Goal: Information Seeking & Learning: Check status

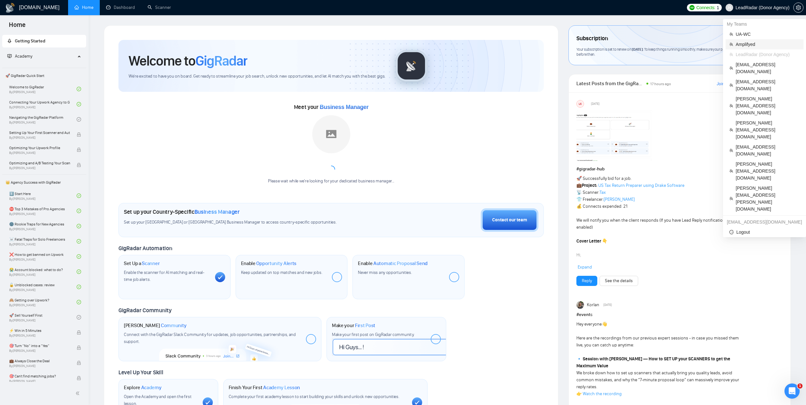
click at [739, 47] on span "Amplifyed" at bounding box center [768, 44] width 64 height 7
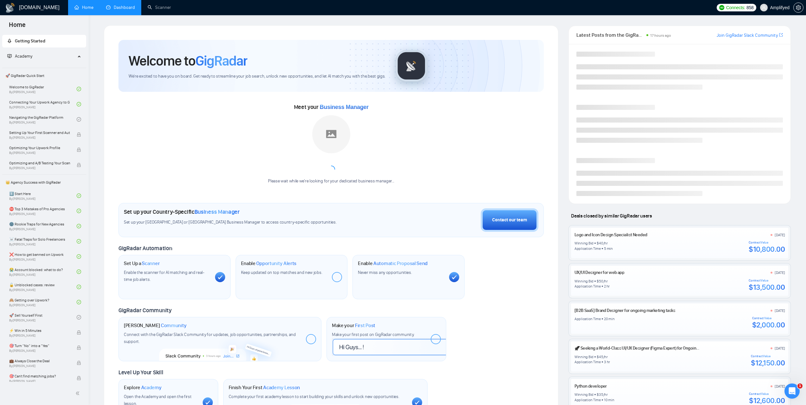
click at [123, 5] on link "Dashboard" at bounding box center [120, 7] width 29 height 5
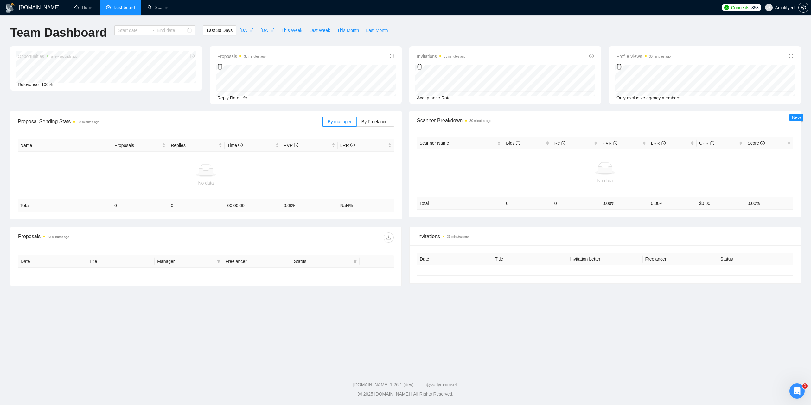
type input "2025-08-17"
type input "2025-09-16"
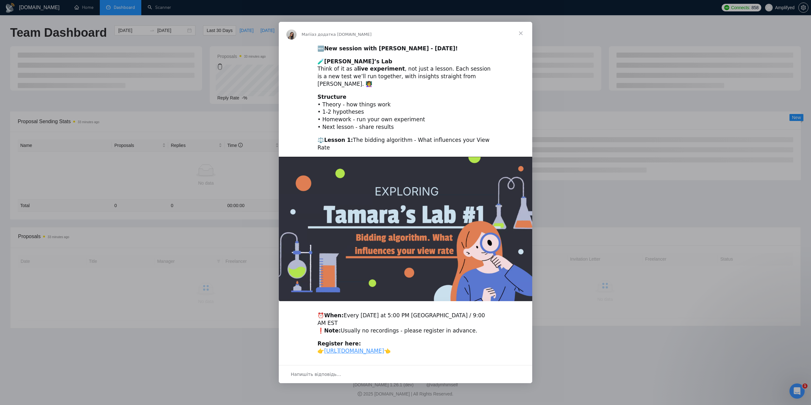
click at [520, 34] on span "Закрити" at bounding box center [521, 33] width 23 height 23
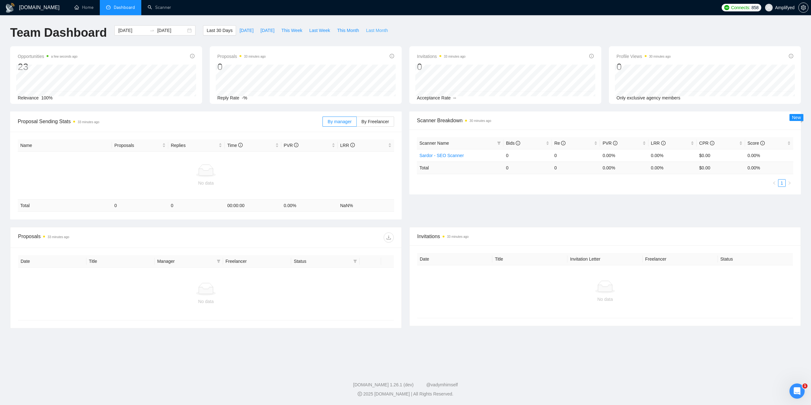
click at [375, 34] on span "Last Month" at bounding box center [377, 30] width 22 height 7
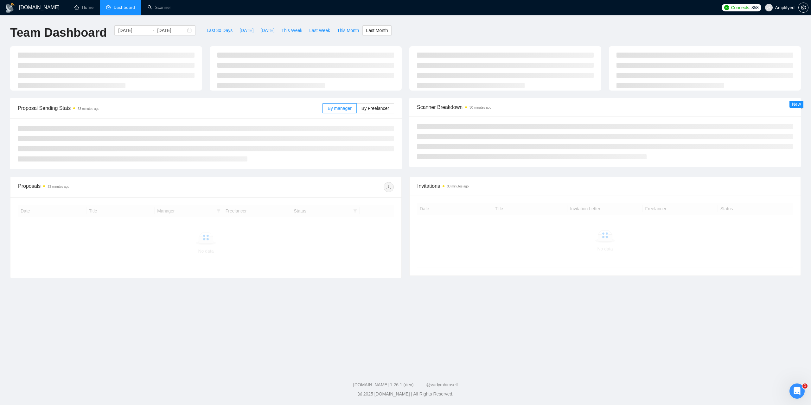
type input "2025-08-01"
type input "2025-08-31"
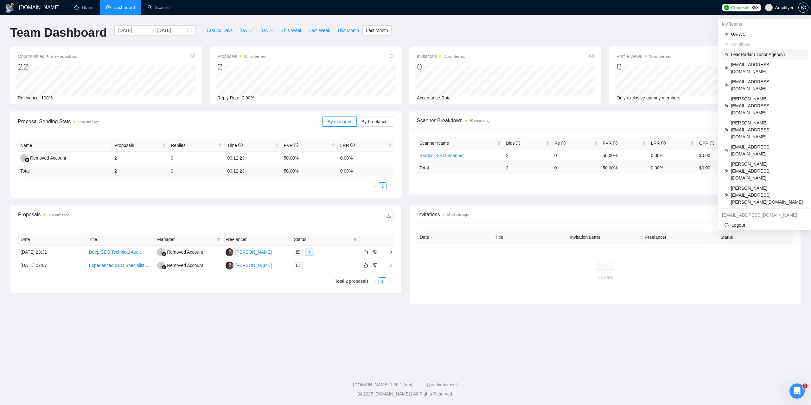
click at [748, 52] on span "LeadRadar (Donor Agency)" at bounding box center [768, 54] width 74 height 7
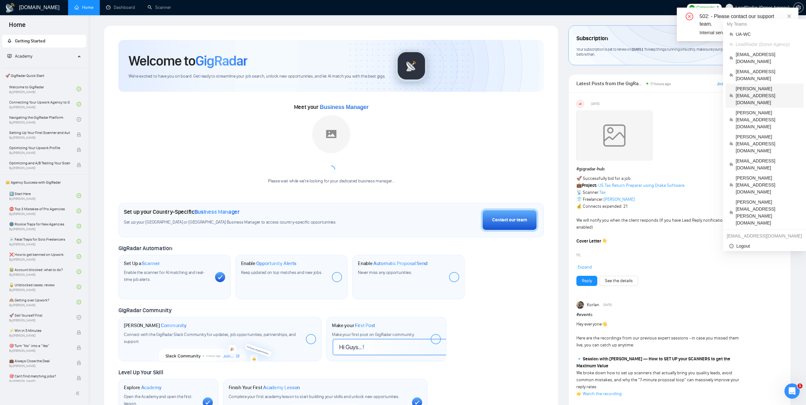
click at [755, 85] on span "daniyal@ubiquifydigital.com" at bounding box center [768, 95] width 64 height 21
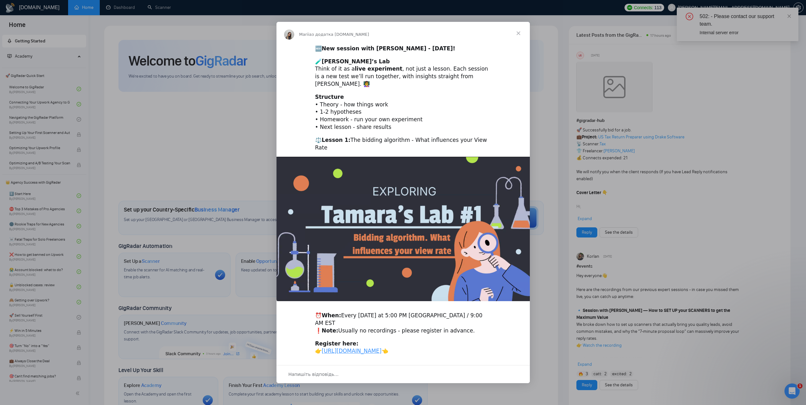
click at [518, 35] on span "Закрити" at bounding box center [518, 33] width 23 height 23
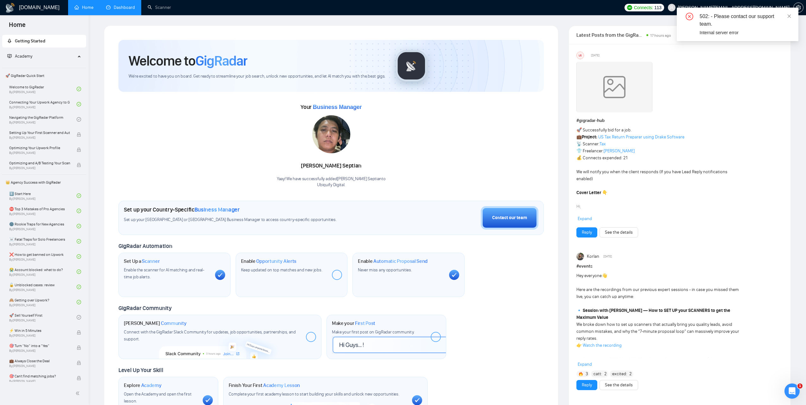
click at [135, 9] on link "Dashboard" at bounding box center [120, 7] width 29 height 5
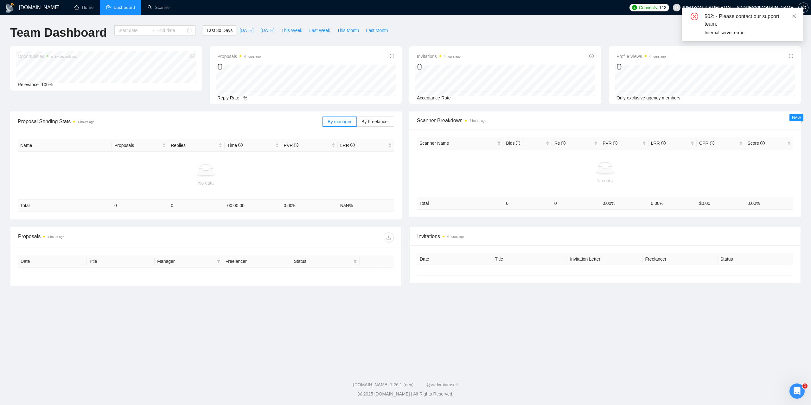
type input "2025-08-17"
type input "2025-09-16"
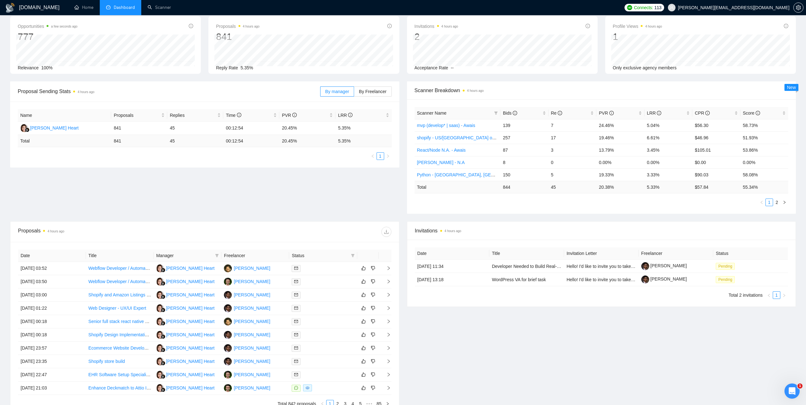
scroll to position [32, 0]
click at [173, 268] on div "Karri Heart" at bounding box center [190, 266] width 48 height 7
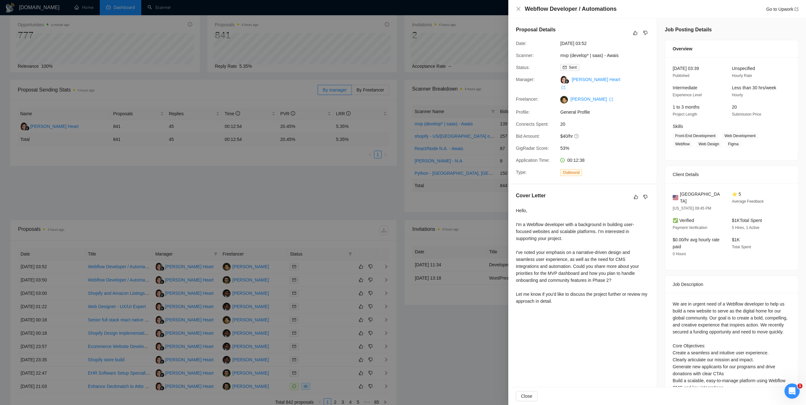
click at [397, 137] on div at bounding box center [403, 202] width 806 height 405
